Goal: Information Seeking & Learning: Check status

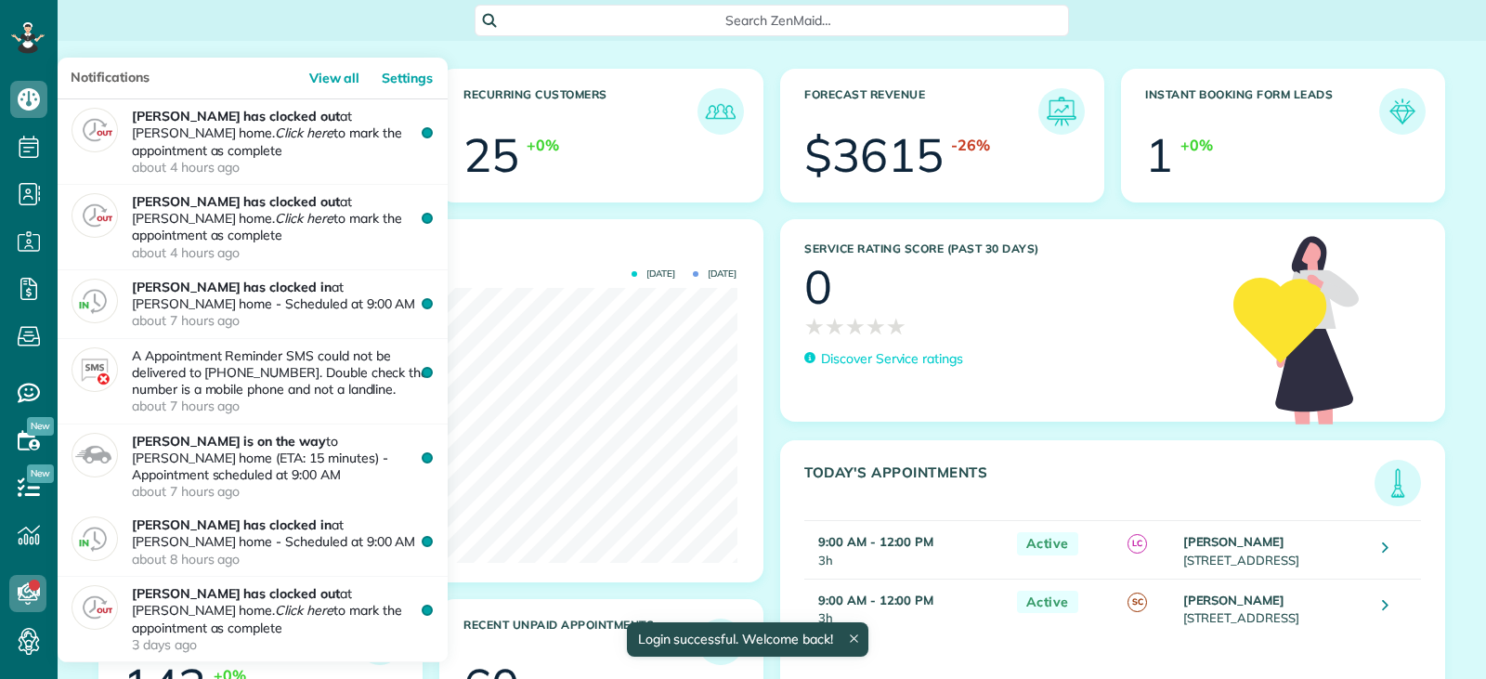
scroll to position [275, 618]
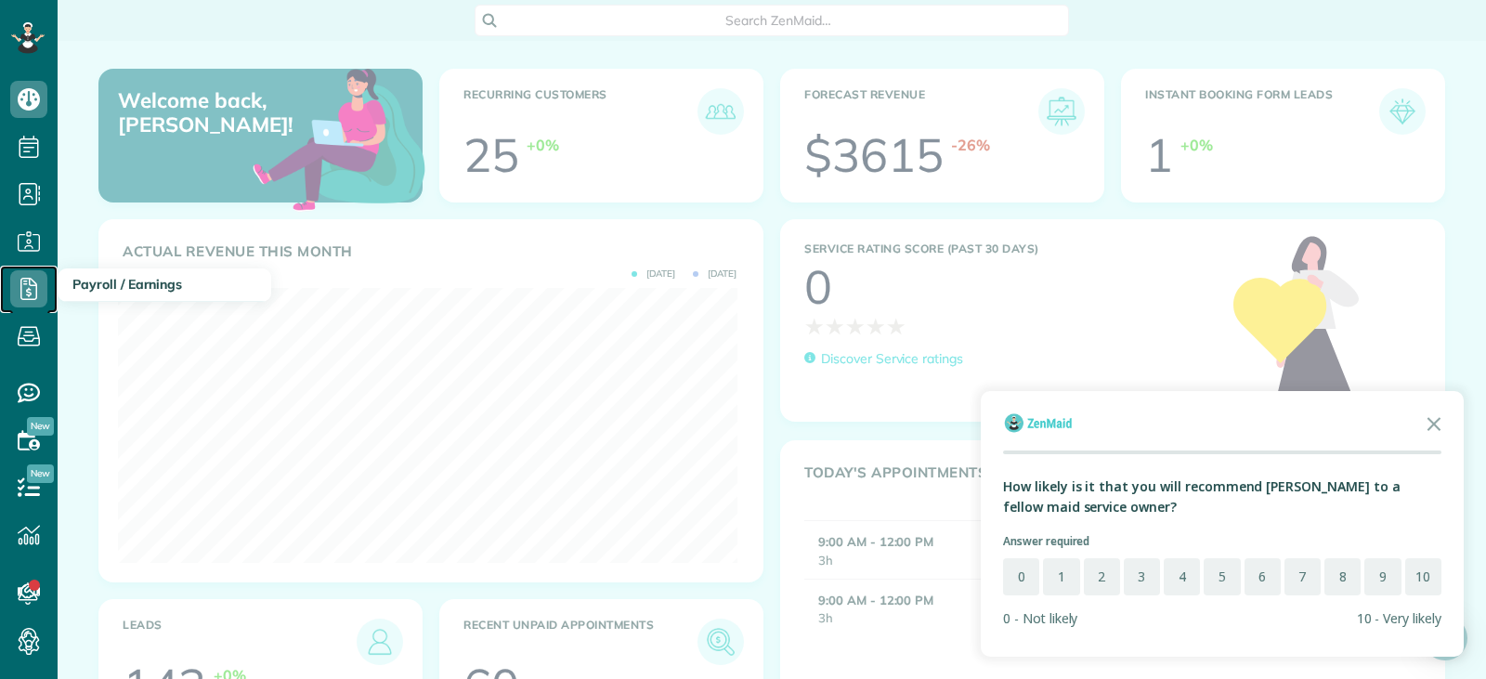
click at [28, 287] on icon at bounding box center [28, 288] width 37 height 37
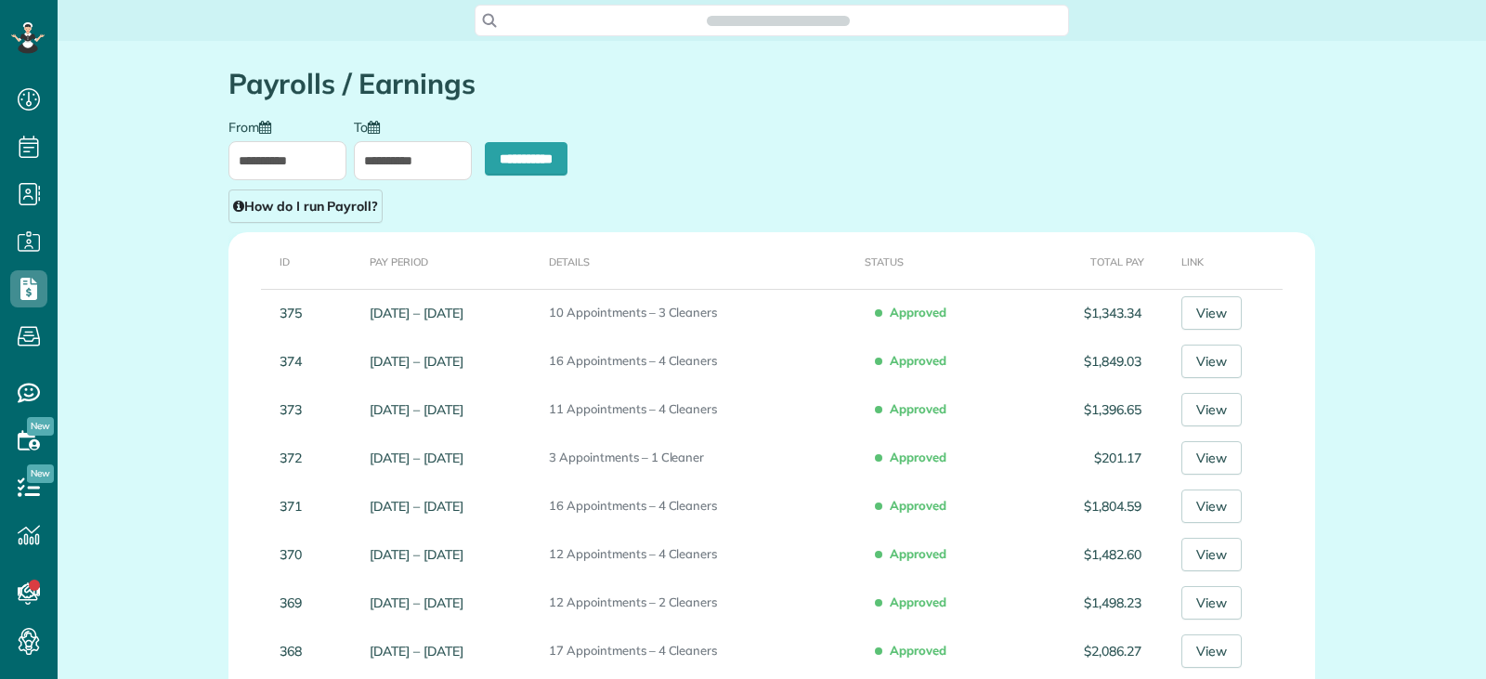
scroll to position [8, 8]
type input "**********"
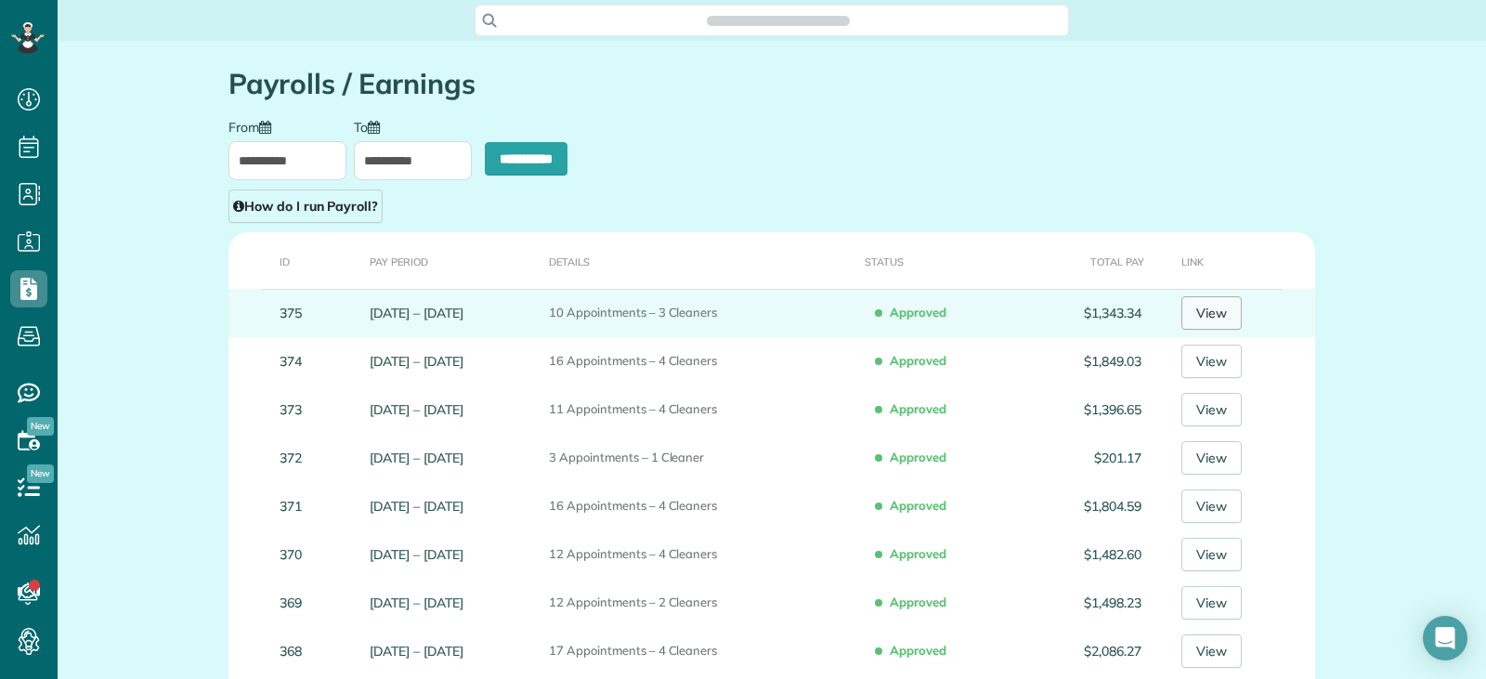
click at [1220, 300] on link "View" at bounding box center [1211, 312] width 60 height 33
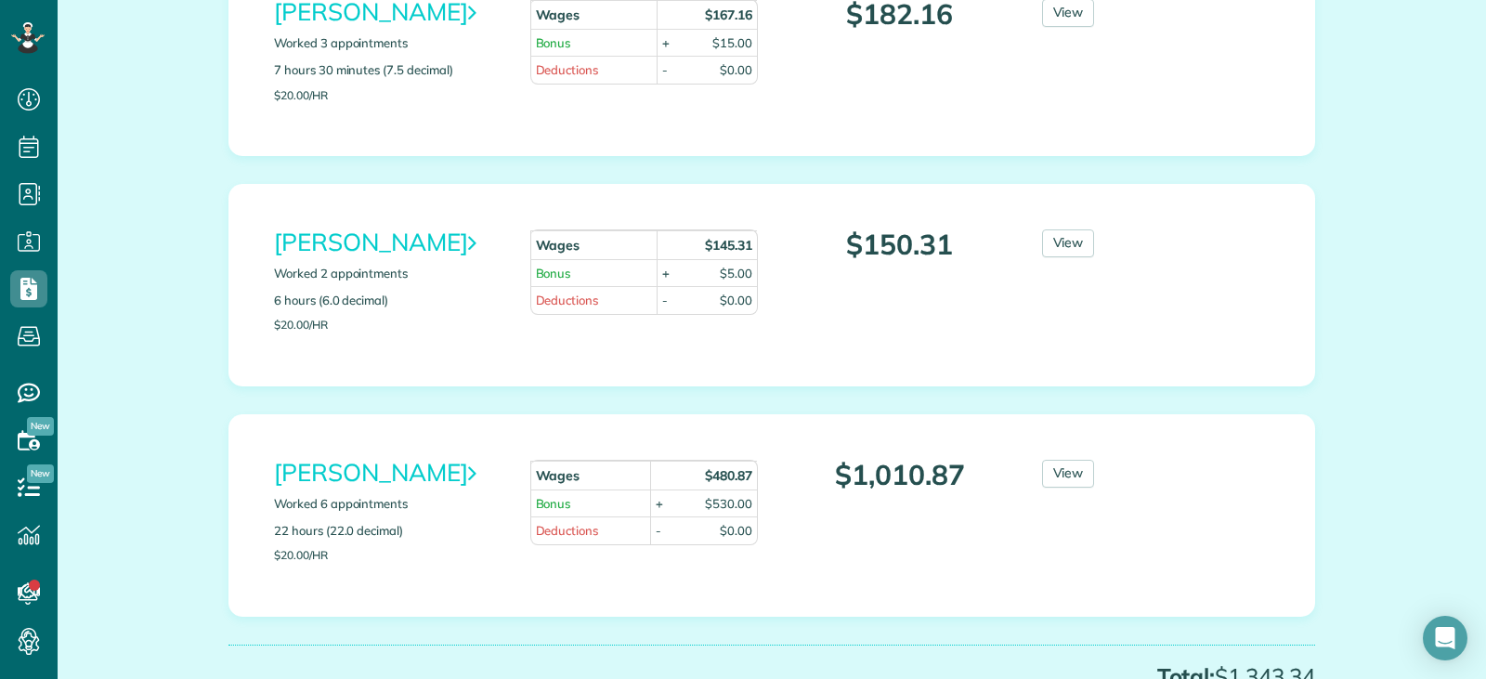
scroll to position [347, 0]
click at [1065, 487] on div "View" at bounding box center [1113, 477] width 171 height 37
click at [1062, 482] on link "View" at bounding box center [1068, 473] width 53 height 28
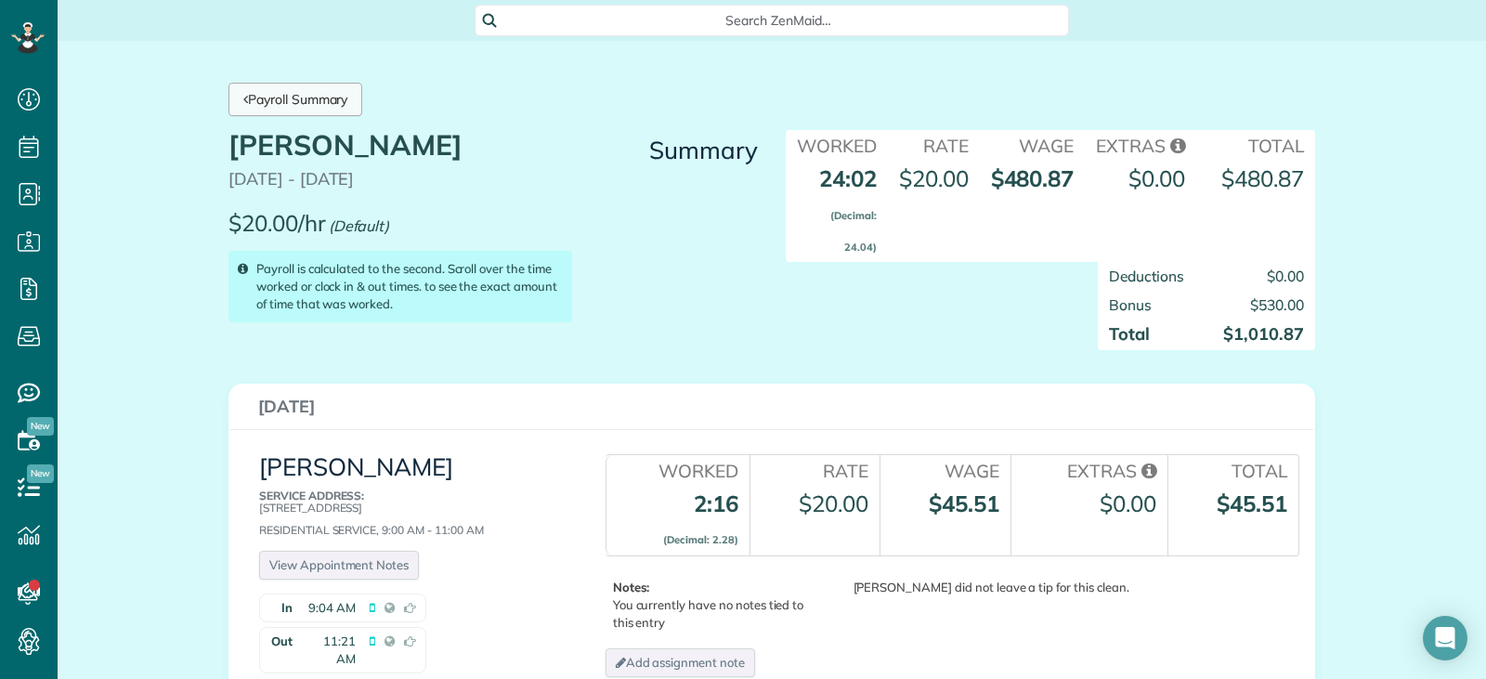
click at [345, 110] on link "Payroll Summary" at bounding box center [295, 99] width 134 height 33
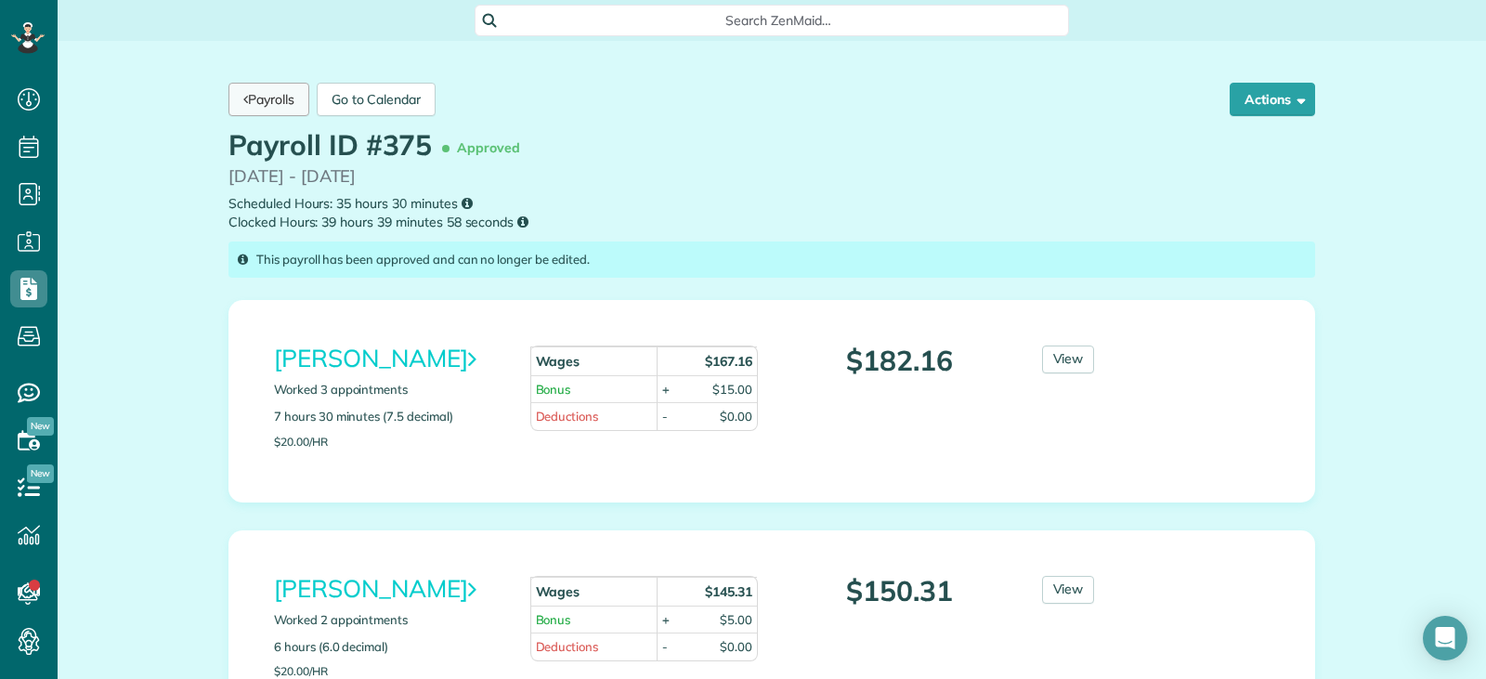
click at [268, 109] on link "Payrolls" at bounding box center [268, 99] width 81 height 33
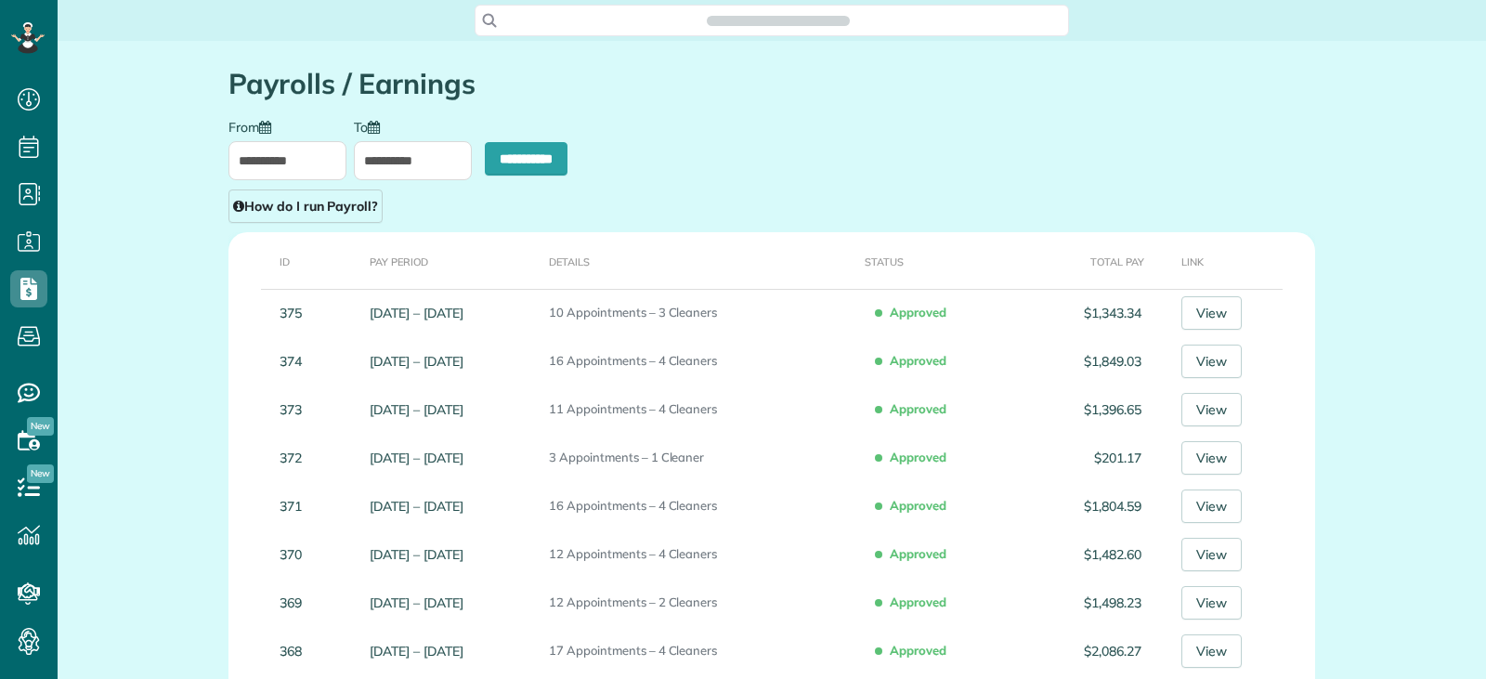
scroll to position [8, 8]
type input "**********"
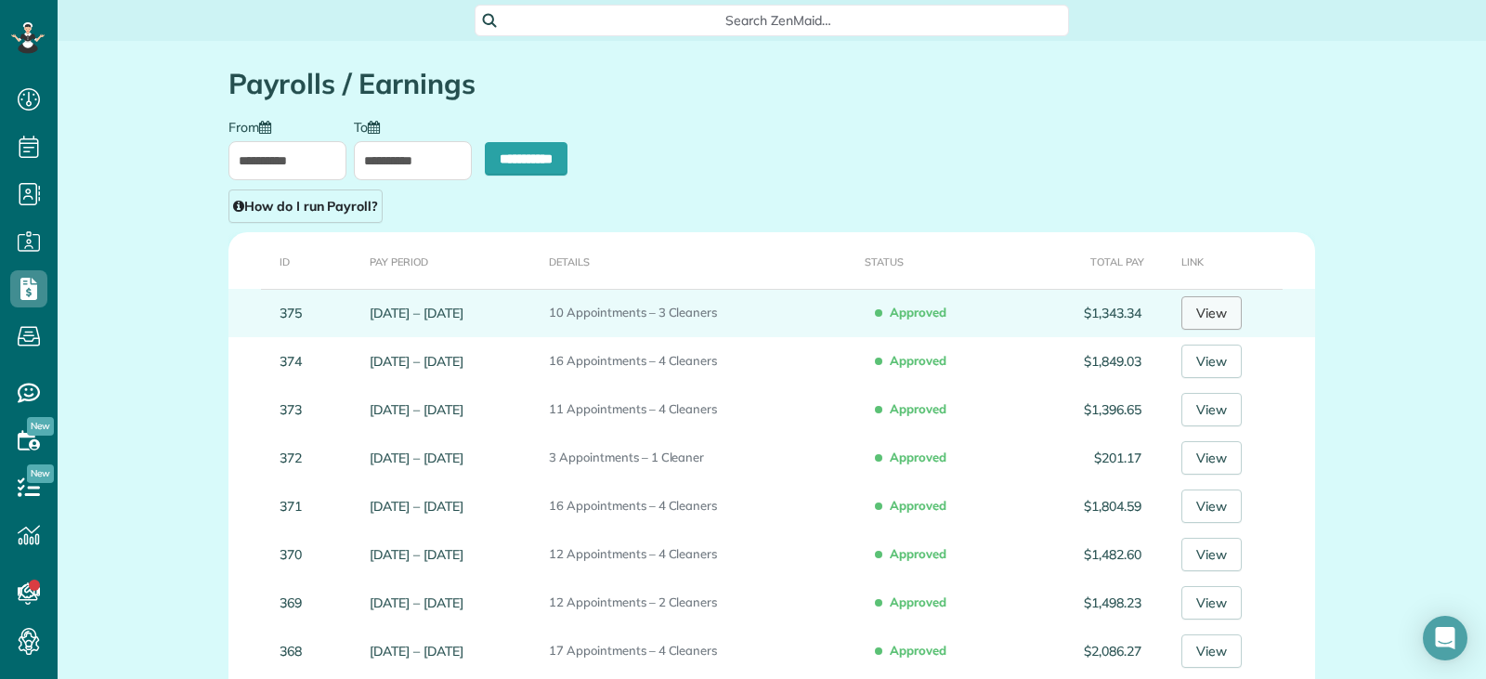
click at [1217, 304] on link "View" at bounding box center [1211, 312] width 60 height 33
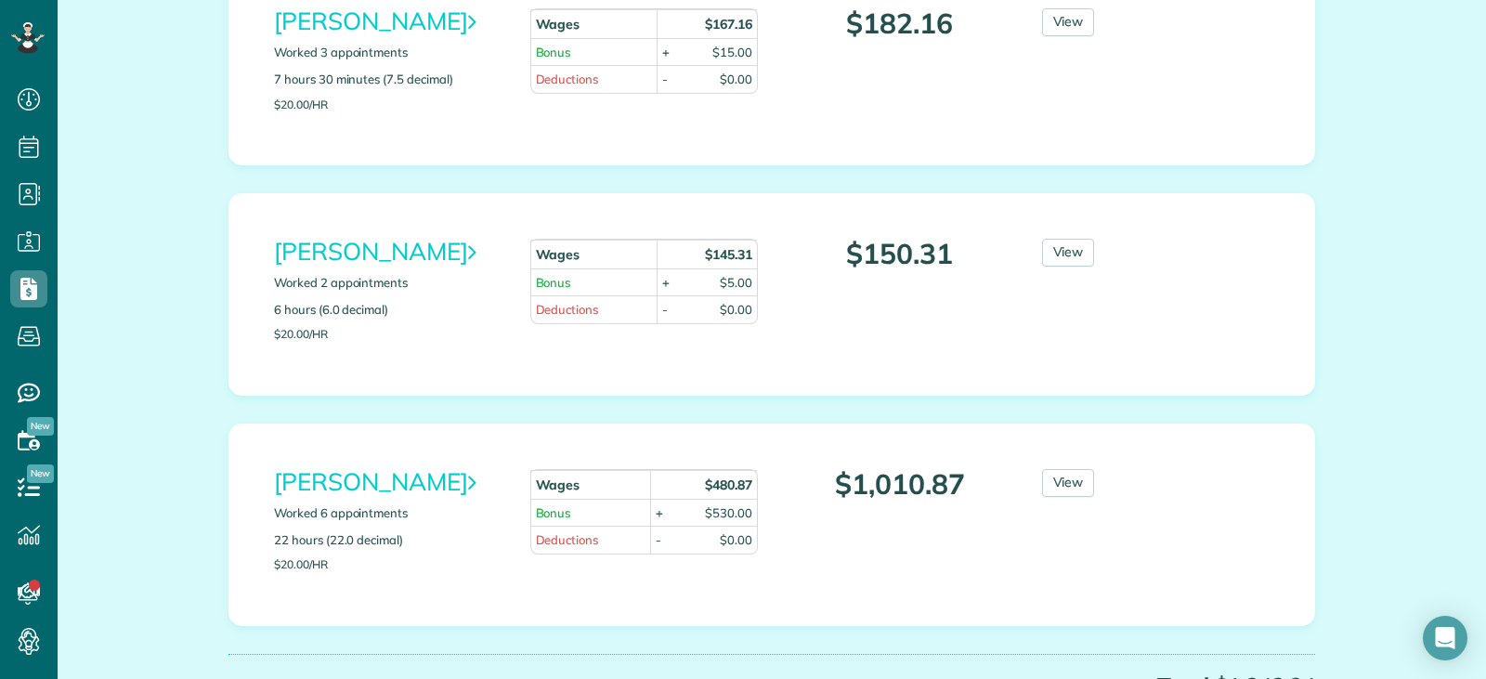
scroll to position [338, 0]
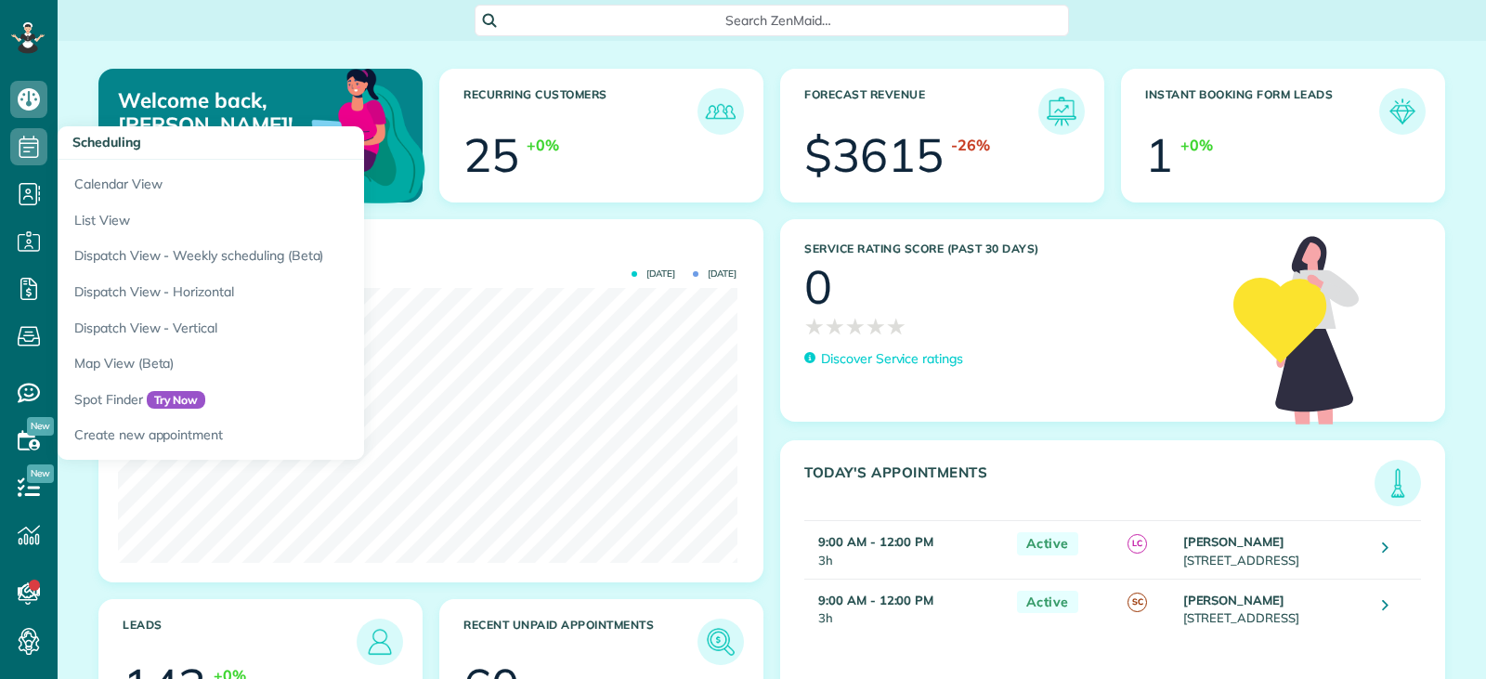
scroll to position [275, 618]
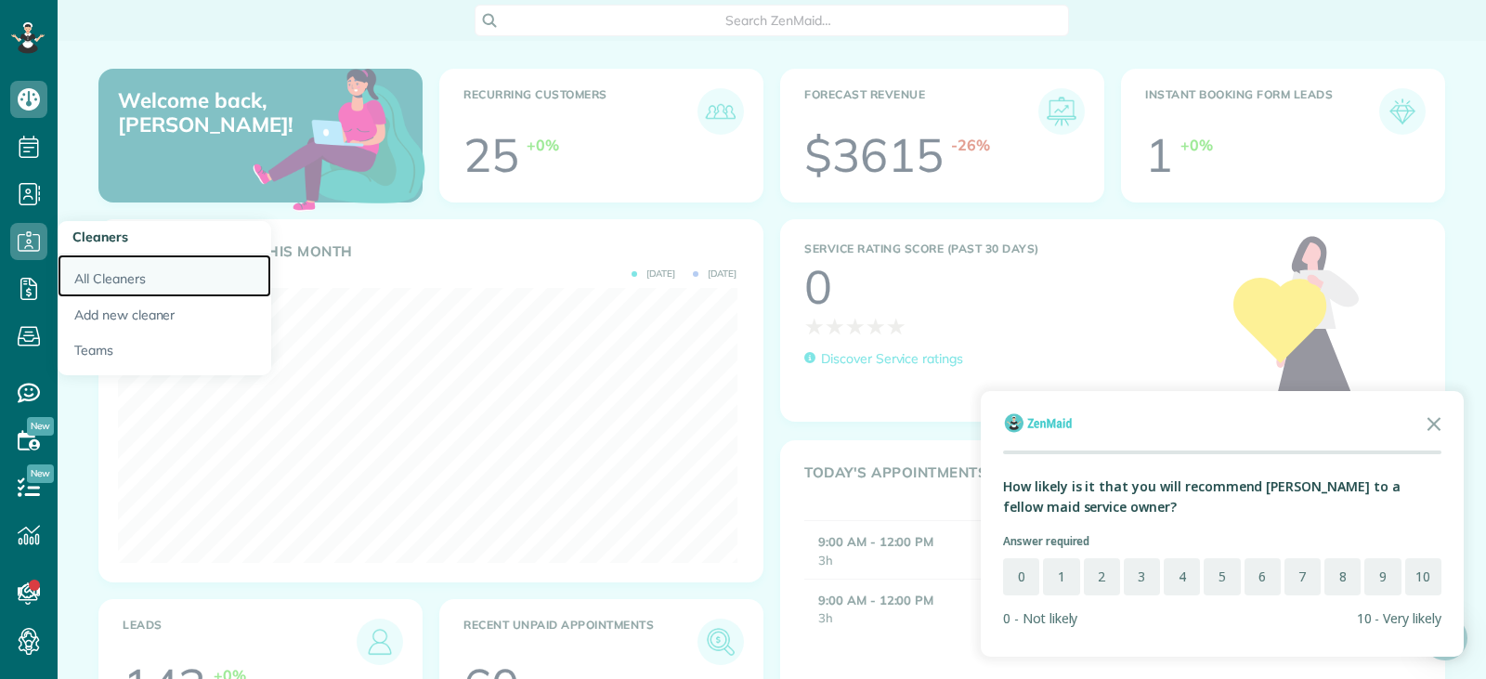
click at [108, 279] on link "All Cleaners" at bounding box center [165, 275] width 214 height 43
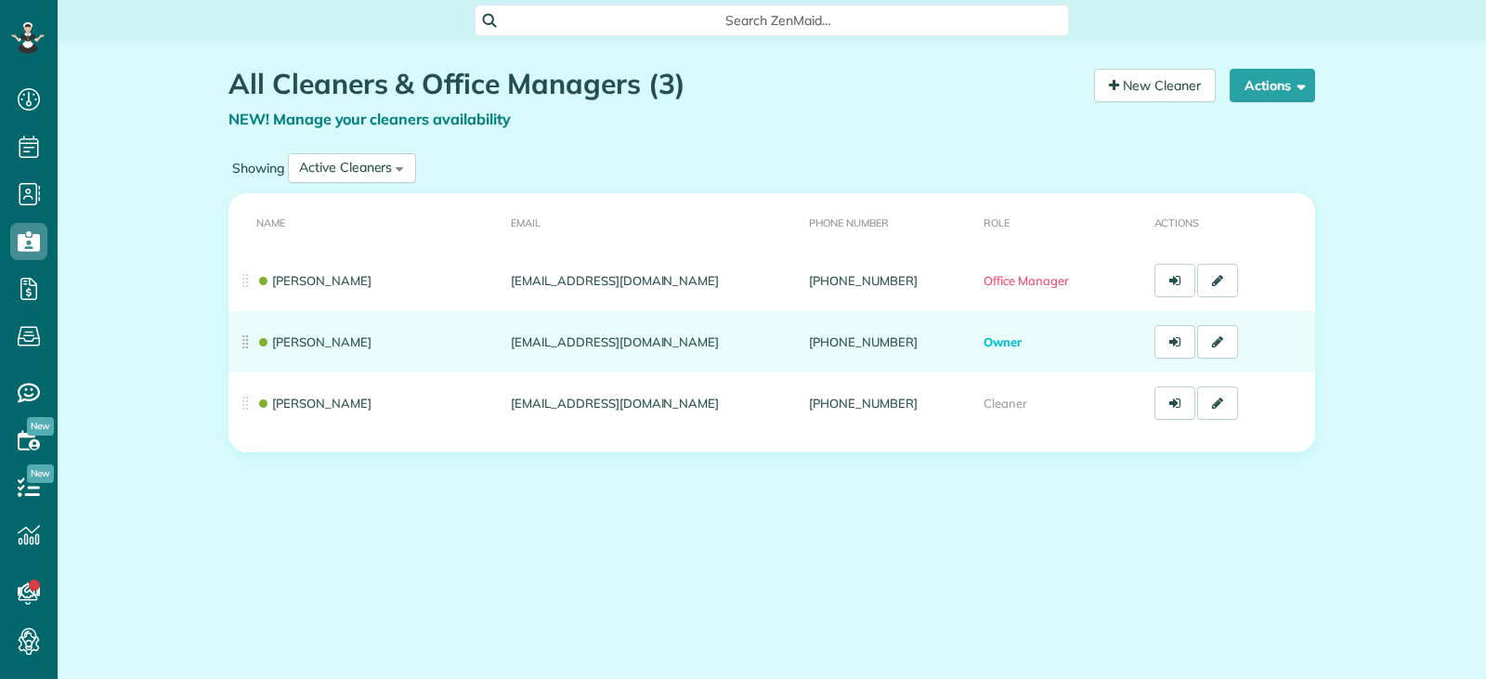
scroll to position [8, 8]
